Goal: Use online tool/utility: Utilize a website feature to perform a specific function

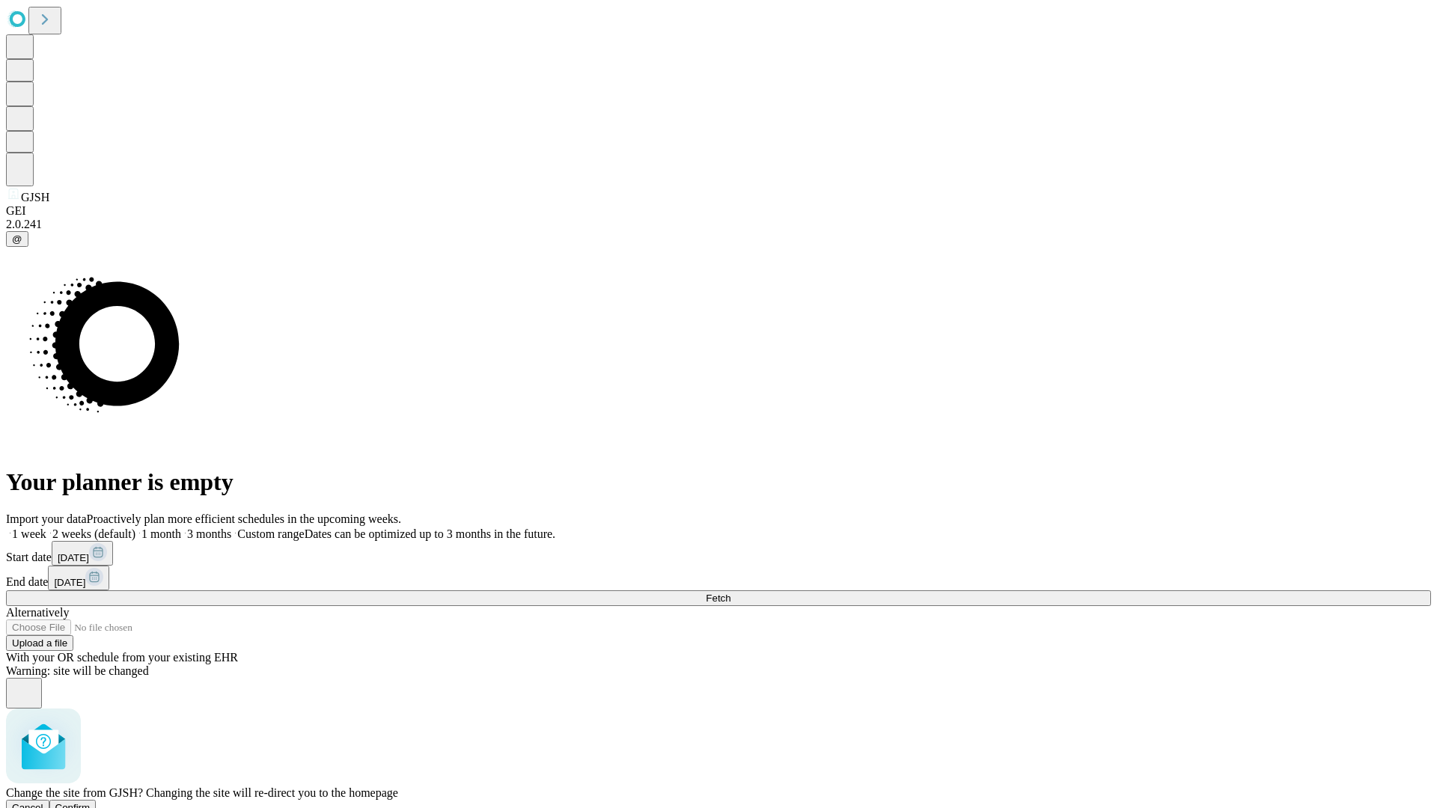
click at [91, 802] on span "Confirm" at bounding box center [72, 807] width 35 height 11
click at [135, 528] on label "2 weeks (default)" at bounding box center [90, 534] width 89 height 13
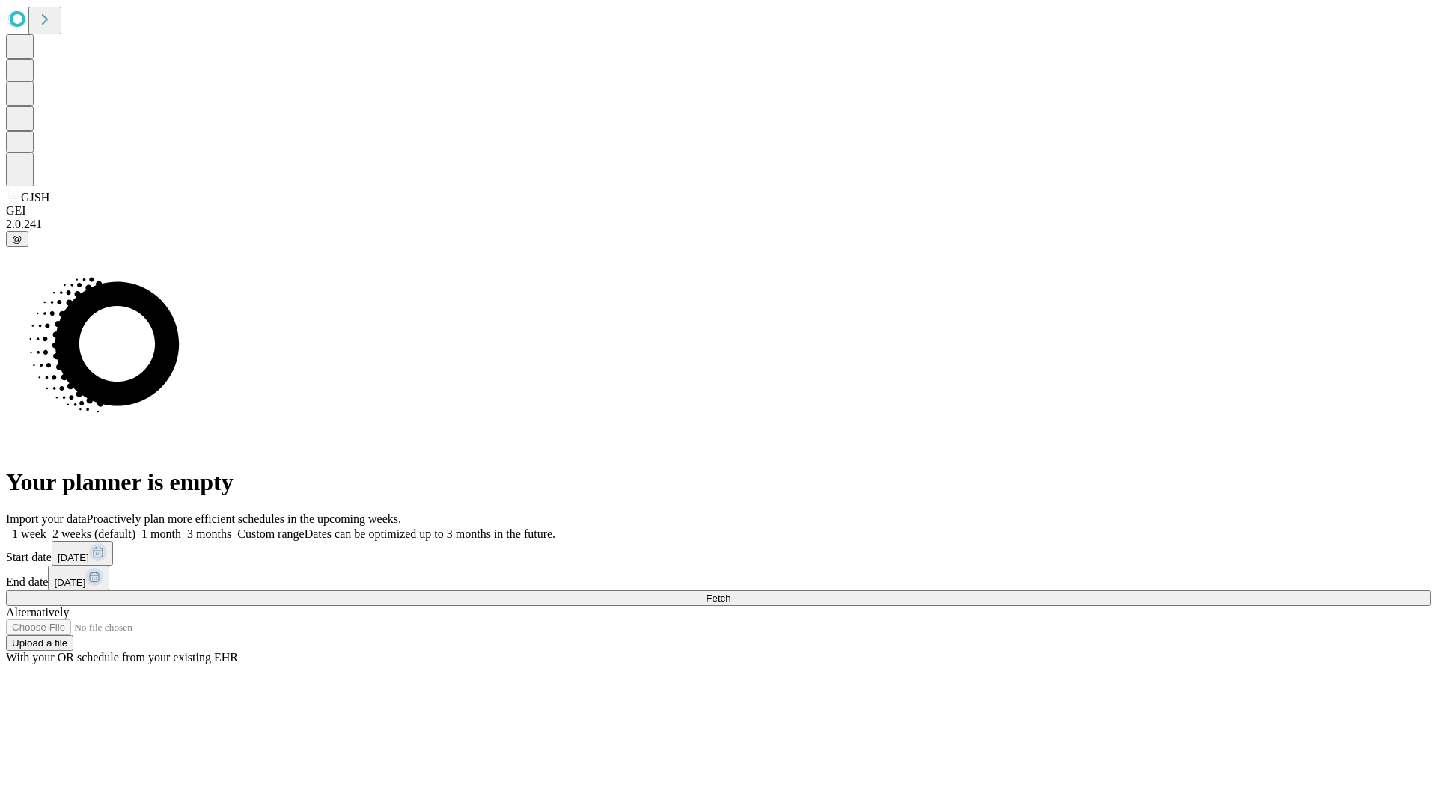
click at [730, 593] on span "Fetch" at bounding box center [718, 598] width 25 height 11
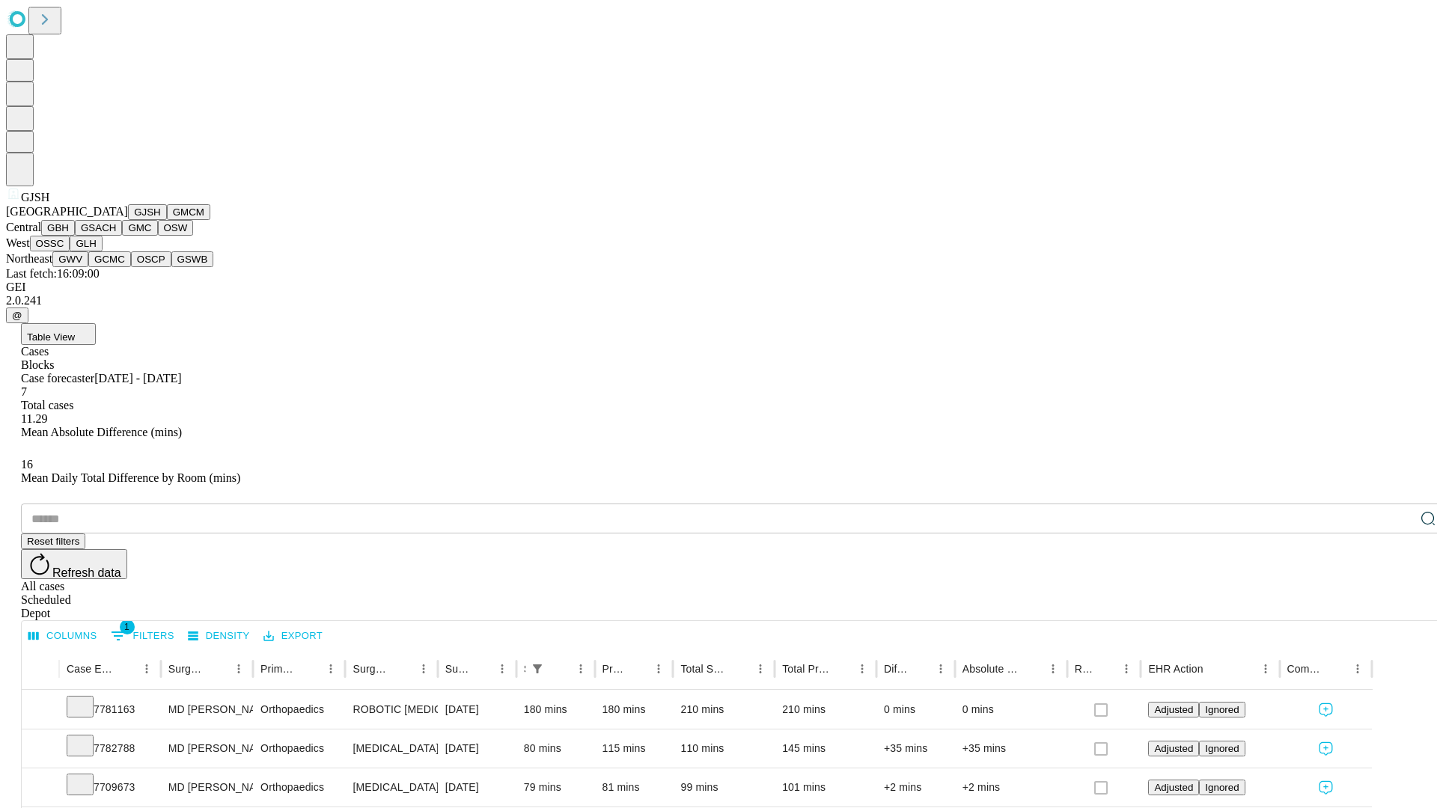
click at [167, 220] on button "GMCM" at bounding box center [188, 212] width 43 height 16
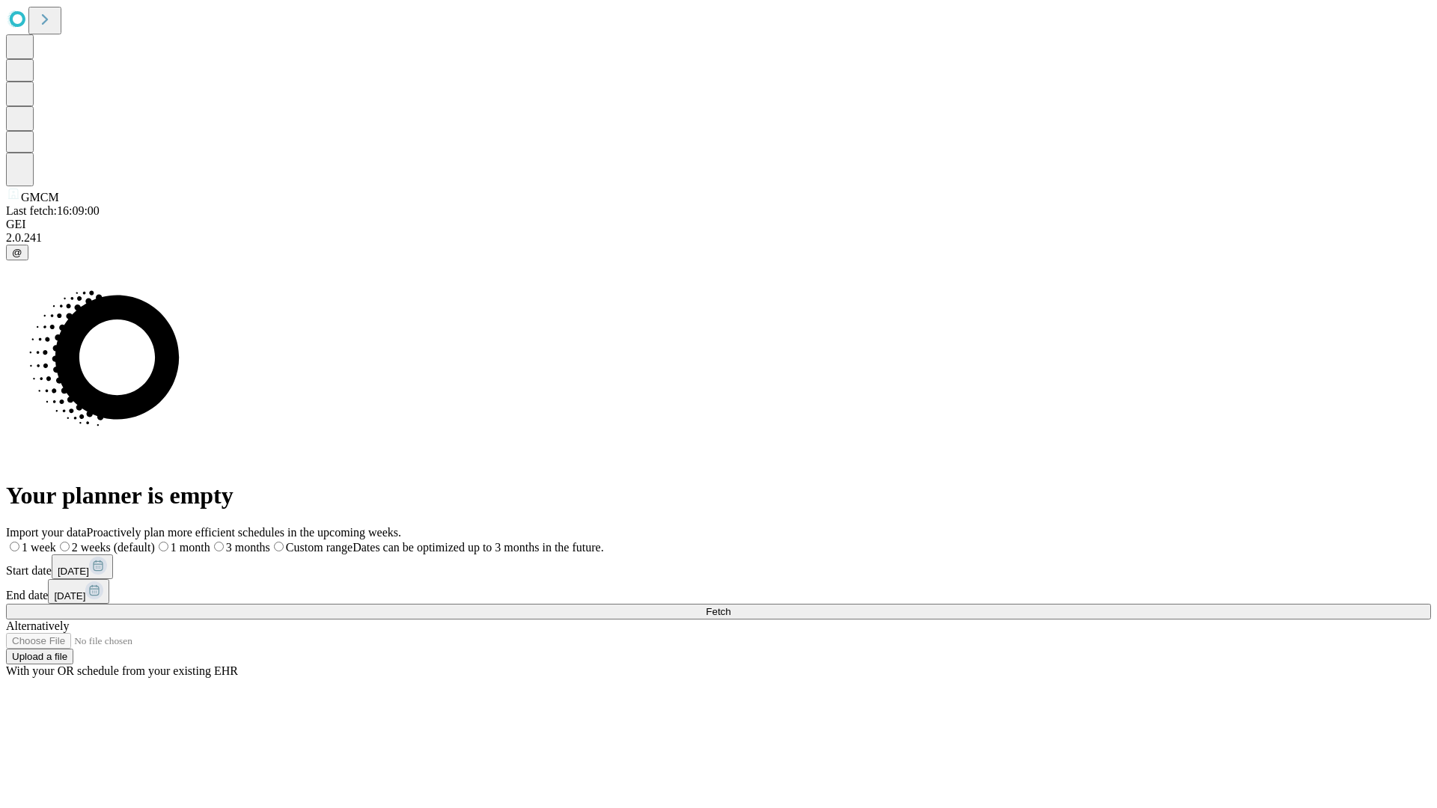
click at [155, 541] on label "2 weeks (default)" at bounding box center [105, 547] width 99 height 13
click at [730, 606] on span "Fetch" at bounding box center [718, 611] width 25 height 11
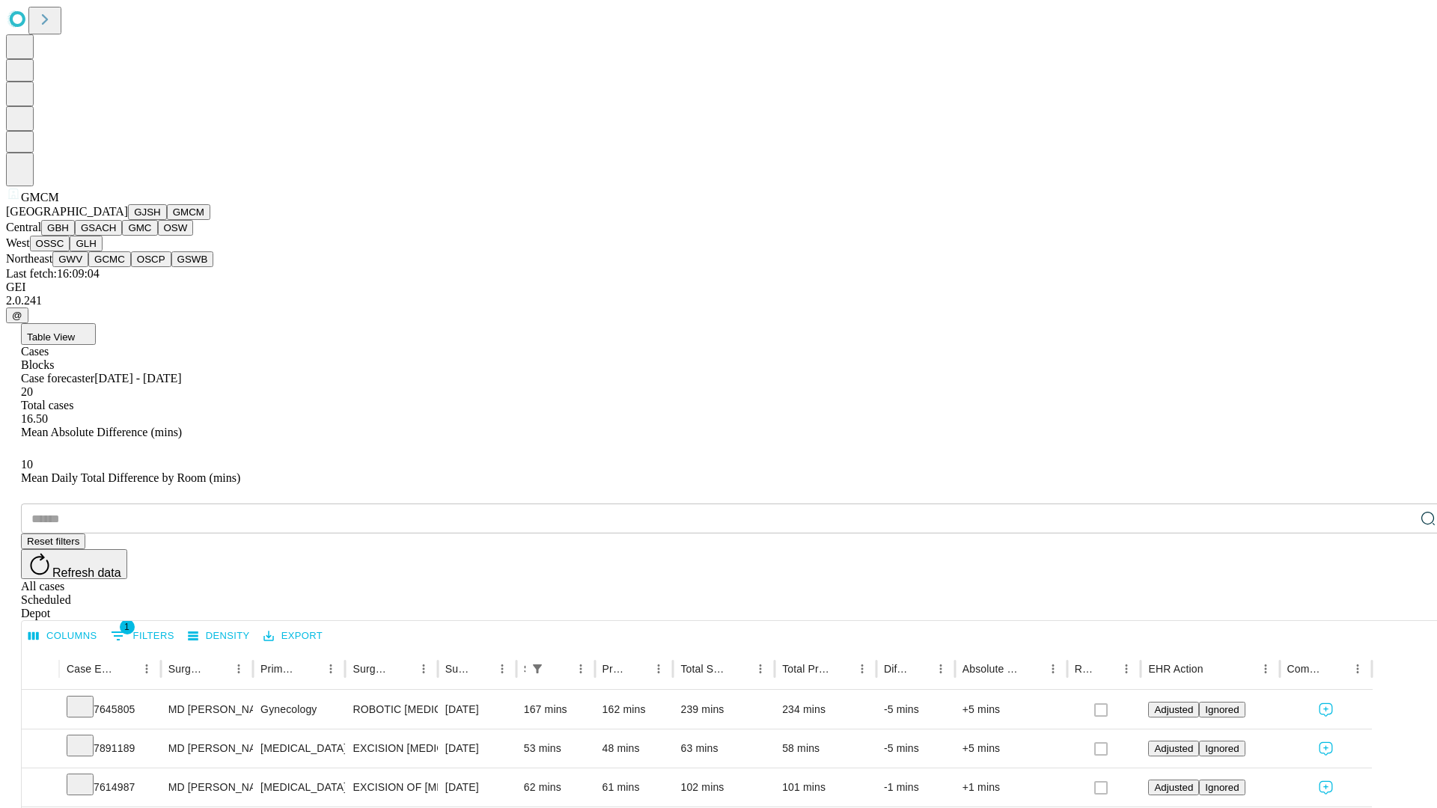
click at [75, 236] on button "GBH" at bounding box center [58, 228] width 34 height 16
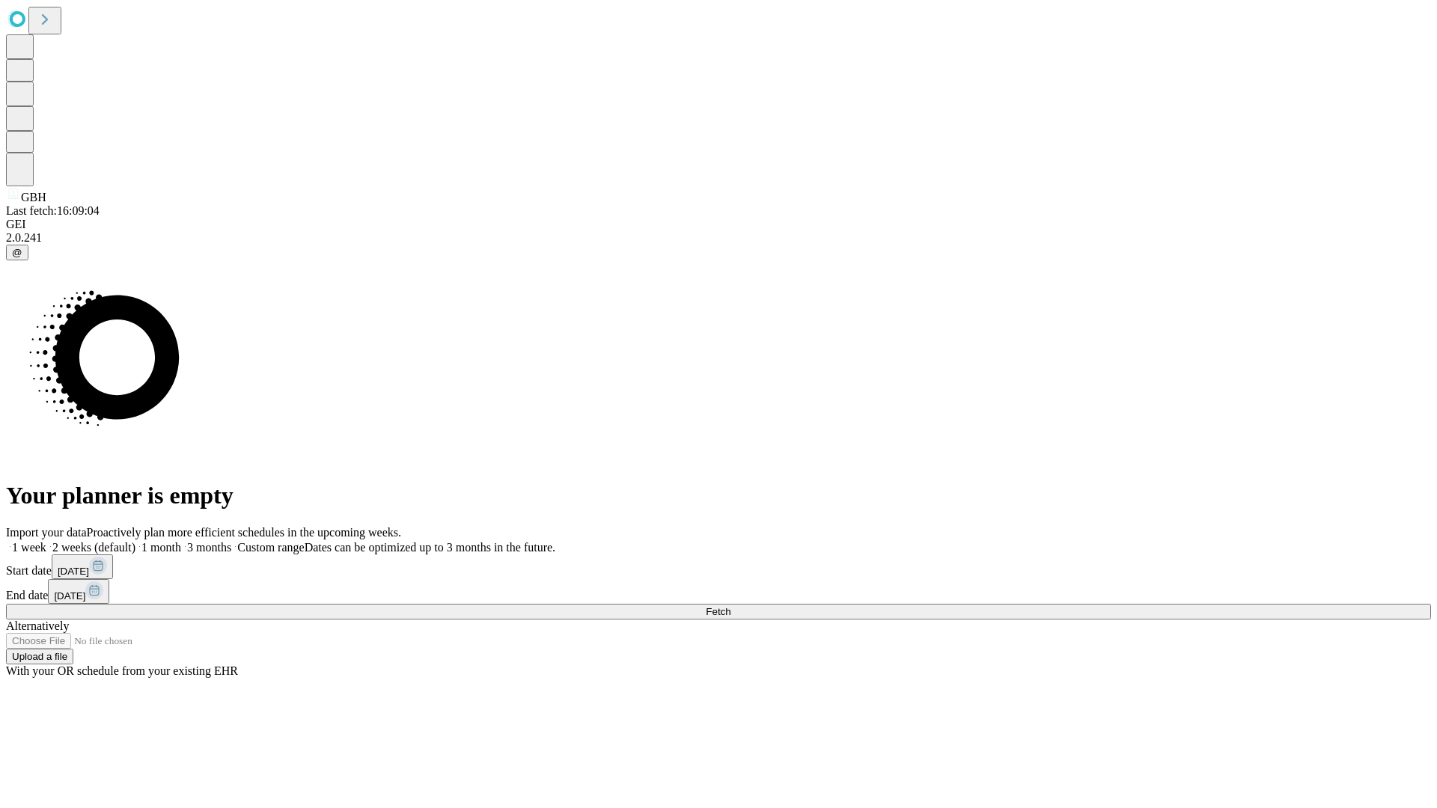
click at [135, 541] on label "2 weeks (default)" at bounding box center [90, 547] width 89 height 13
click at [730, 606] on span "Fetch" at bounding box center [718, 611] width 25 height 11
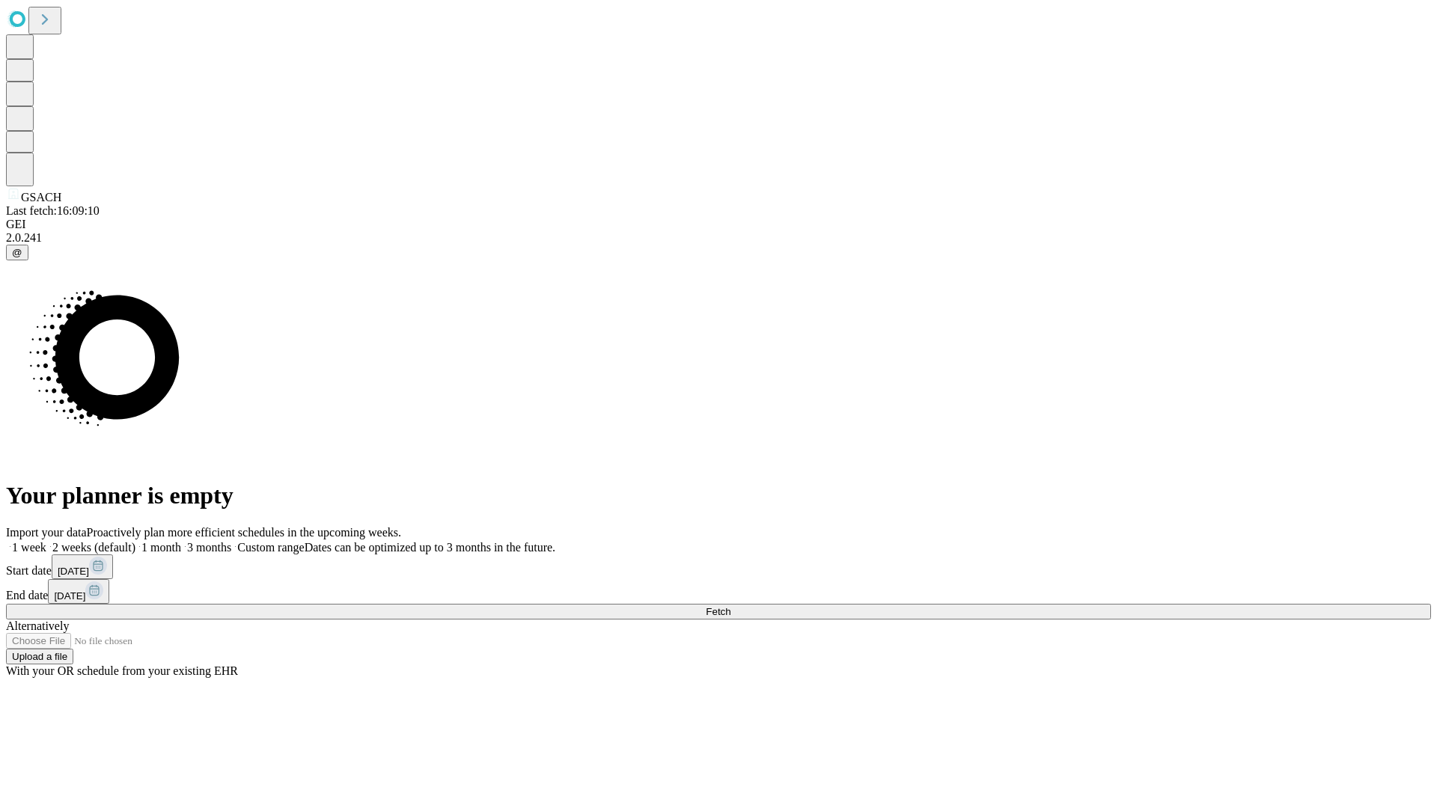
click at [135, 541] on label "2 weeks (default)" at bounding box center [90, 547] width 89 height 13
click at [730, 606] on span "Fetch" at bounding box center [718, 611] width 25 height 11
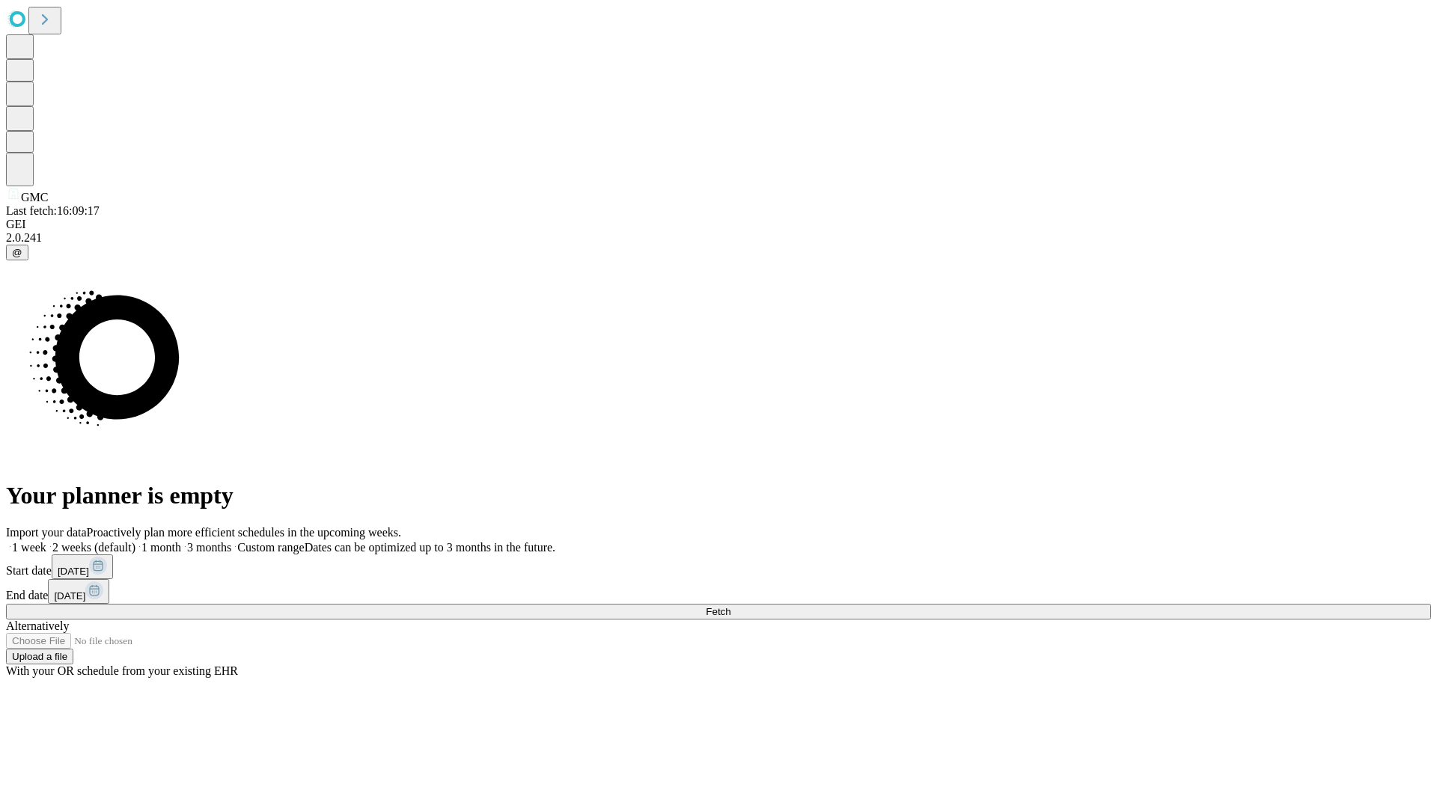
click at [135, 541] on label "2 weeks (default)" at bounding box center [90, 547] width 89 height 13
click at [730, 606] on span "Fetch" at bounding box center [718, 611] width 25 height 11
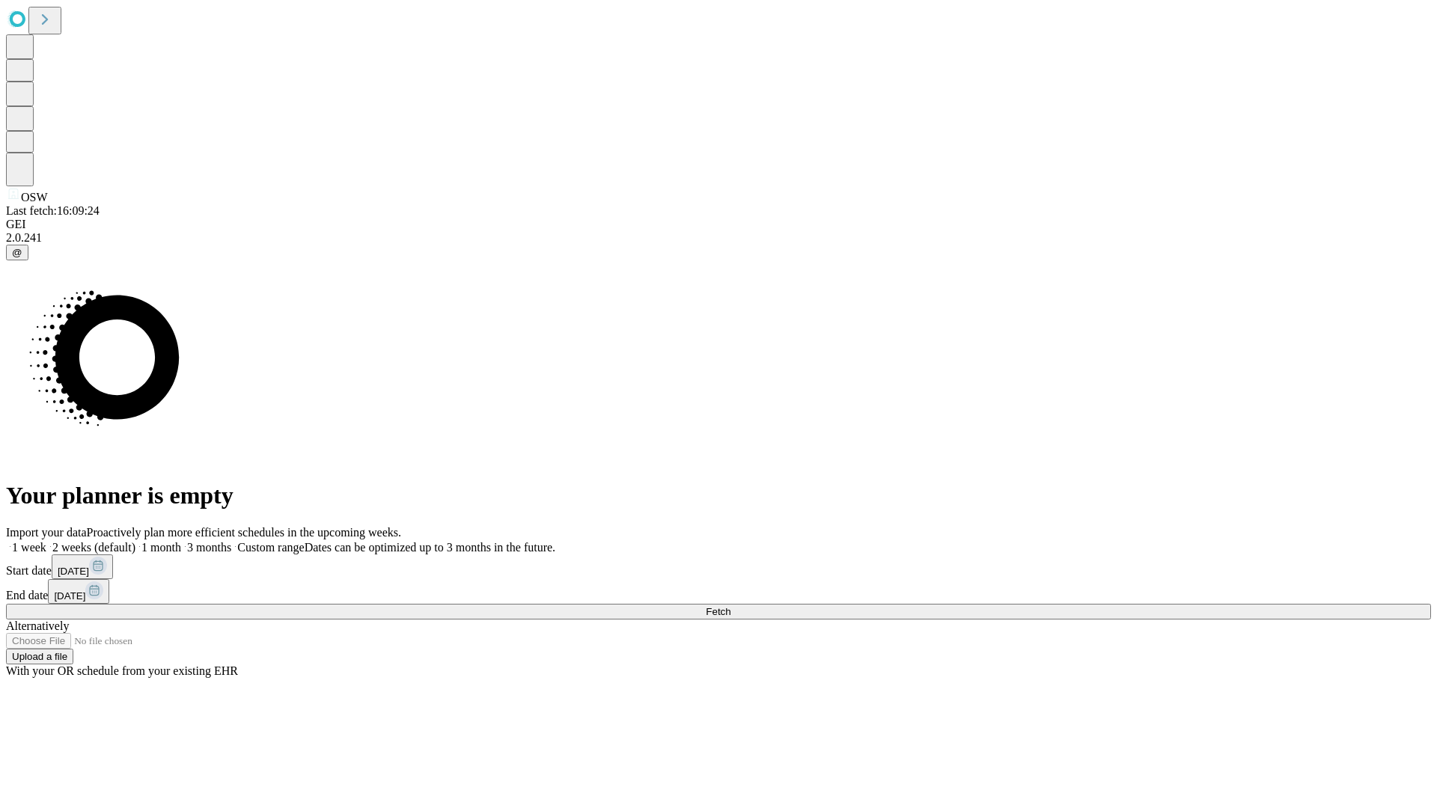
click at [730, 606] on span "Fetch" at bounding box center [718, 611] width 25 height 11
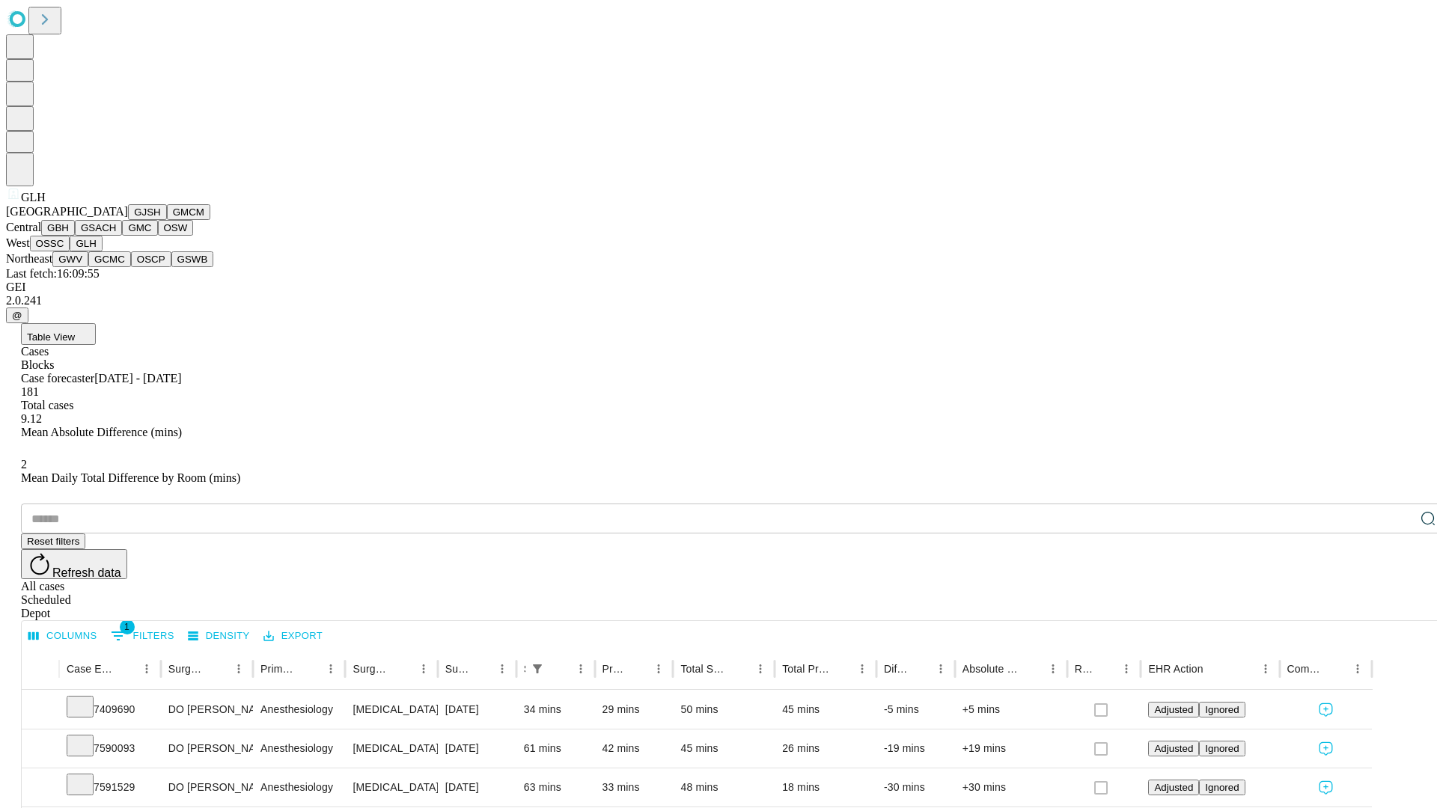
click at [88, 267] on button "GWV" at bounding box center [70, 259] width 36 height 16
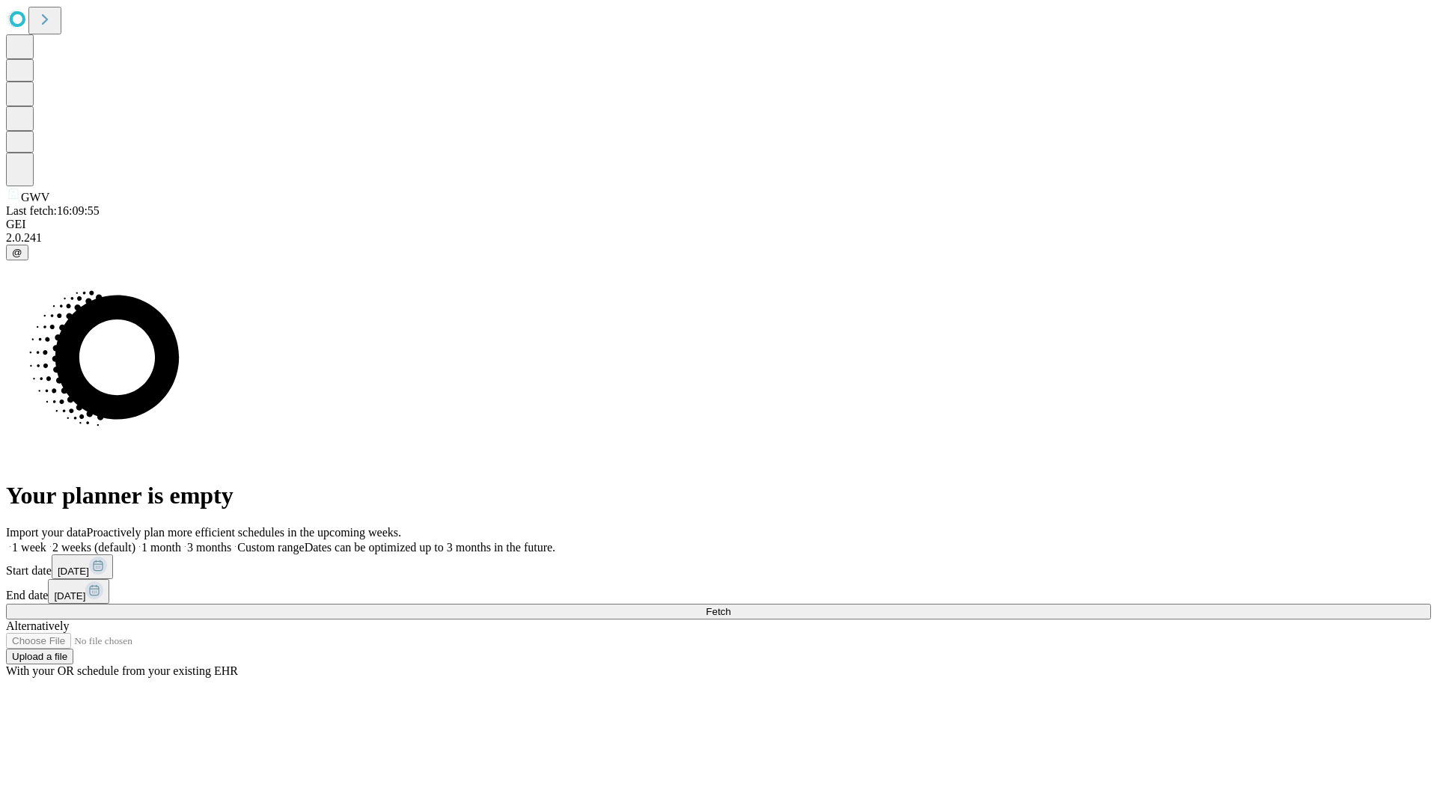
click at [135, 541] on label "2 weeks (default)" at bounding box center [90, 547] width 89 height 13
click at [730, 606] on span "Fetch" at bounding box center [718, 611] width 25 height 11
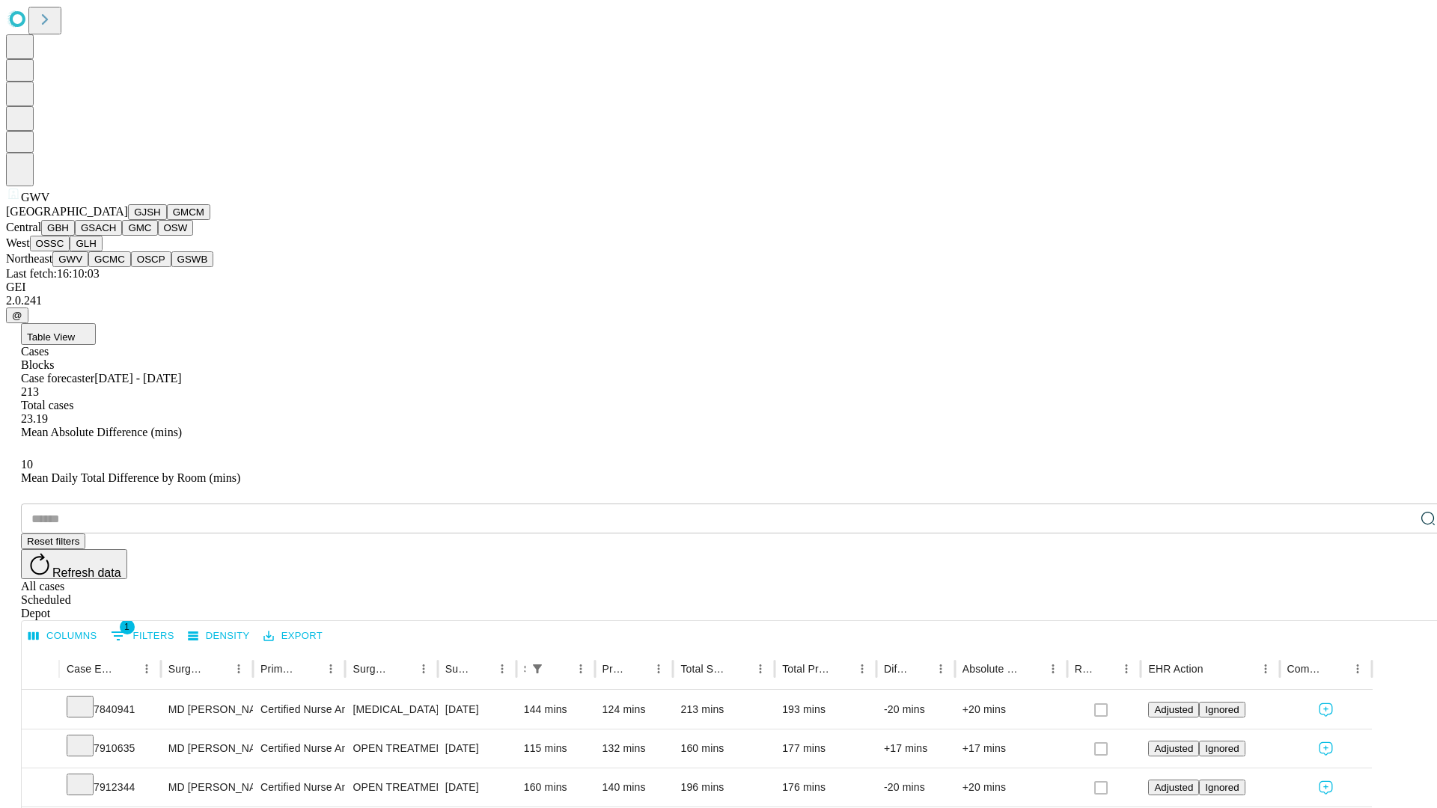
click at [116, 267] on button "GCMC" at bounding box center [109, 259] width 43 height 16
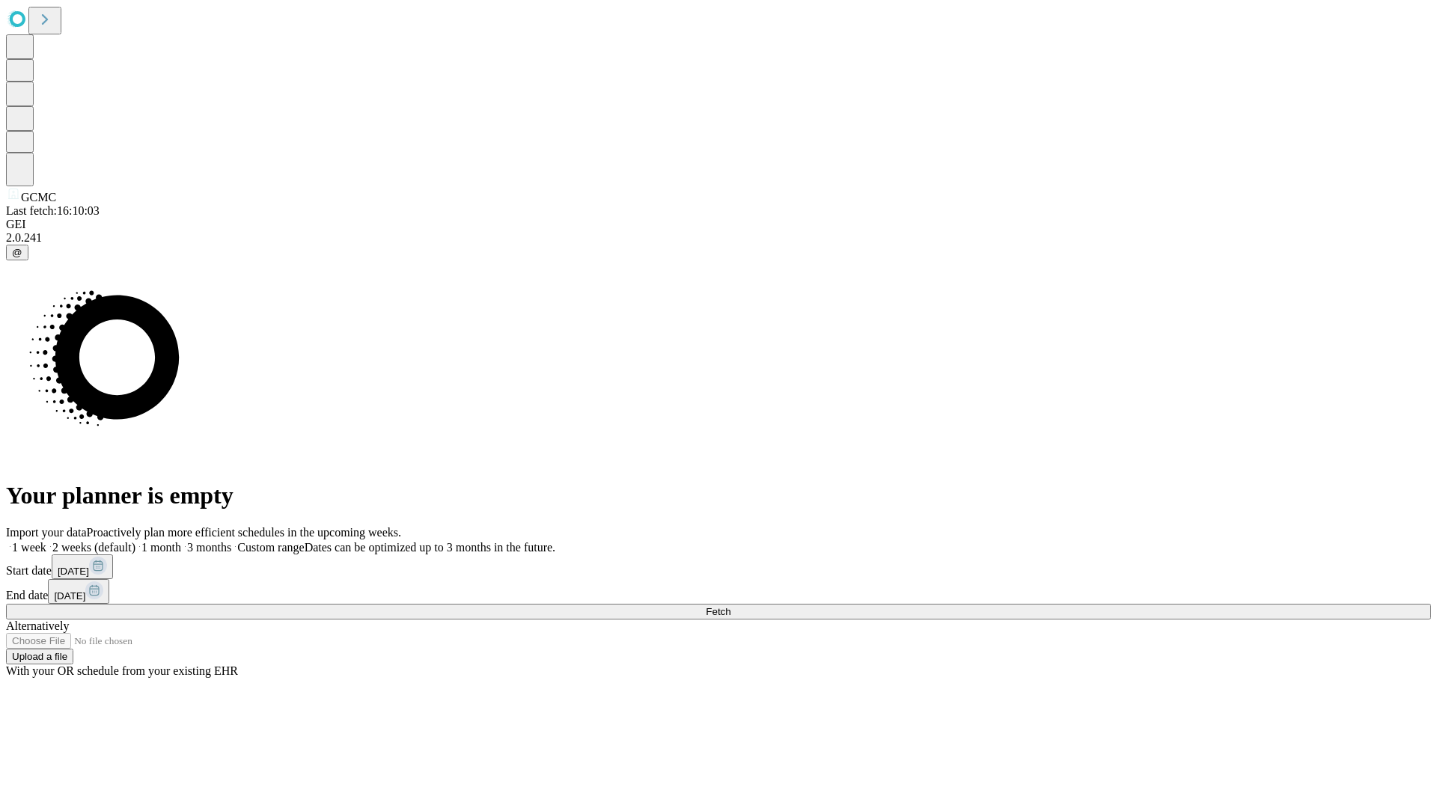
click at [135, 541] on label "2 weeks (default)" at bounding box center [90, 547] width 89 height 13
click at [730, 606] on span "Fetch" at bounding box center [718, 611] width 25 height 11
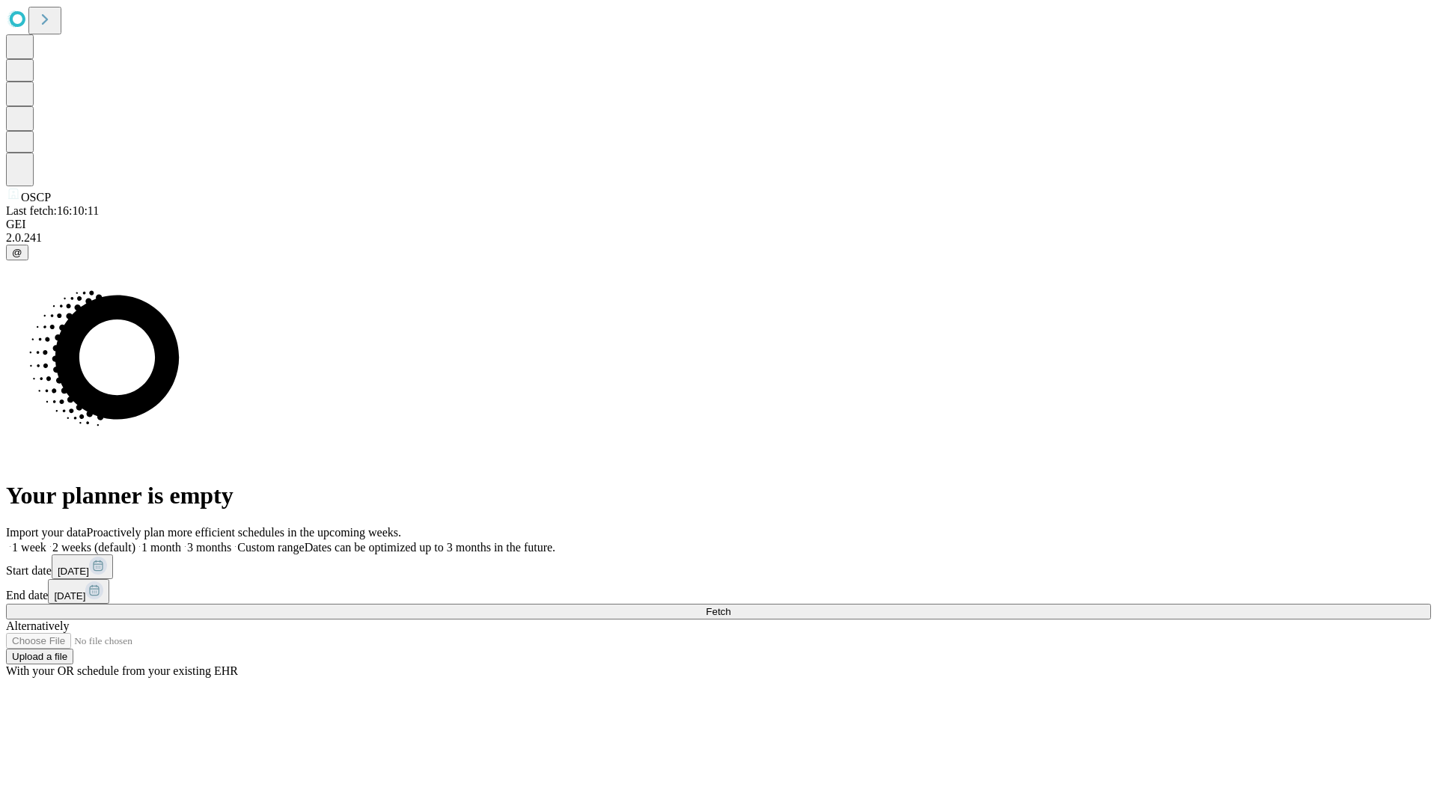
click at [135, 541] on label "2 weeks (default)" at bounding box center [90, 547] width 89 height 13
click at [730, 606] on span "Fetch" at bounding box center [718, 611] width 25 height 11
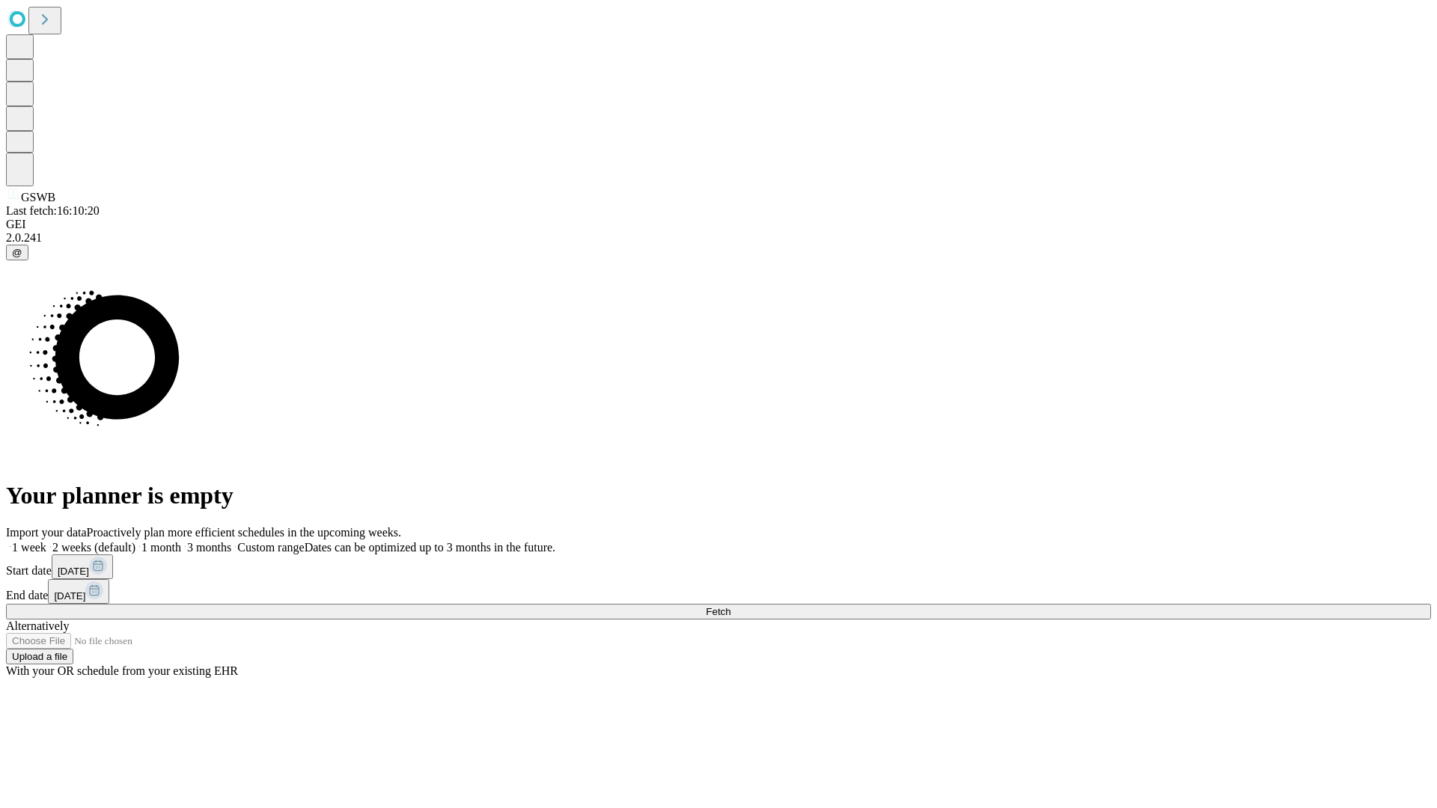
click at [135, 541] on label "2 weeks (default)" at bounding box center [90, 547] width 89 height 13
click at [730, 606] on span "Fetch" at bounding box center [718, 611] width 25 height 11
